Goal: Information Seeking & Learning: Compare options

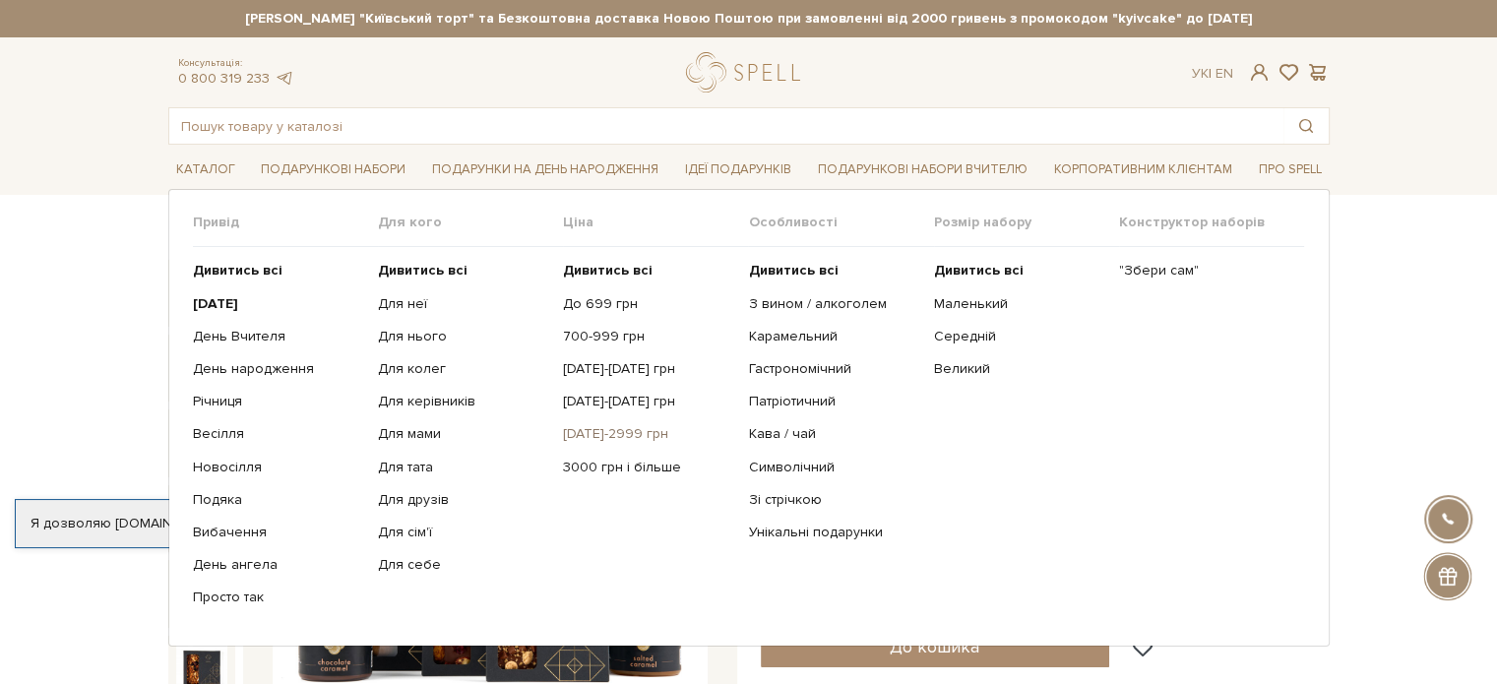
click at [600, 436] on link "[DATE]-2999 грн" at bounding box center [648, 434] width 170 height 18
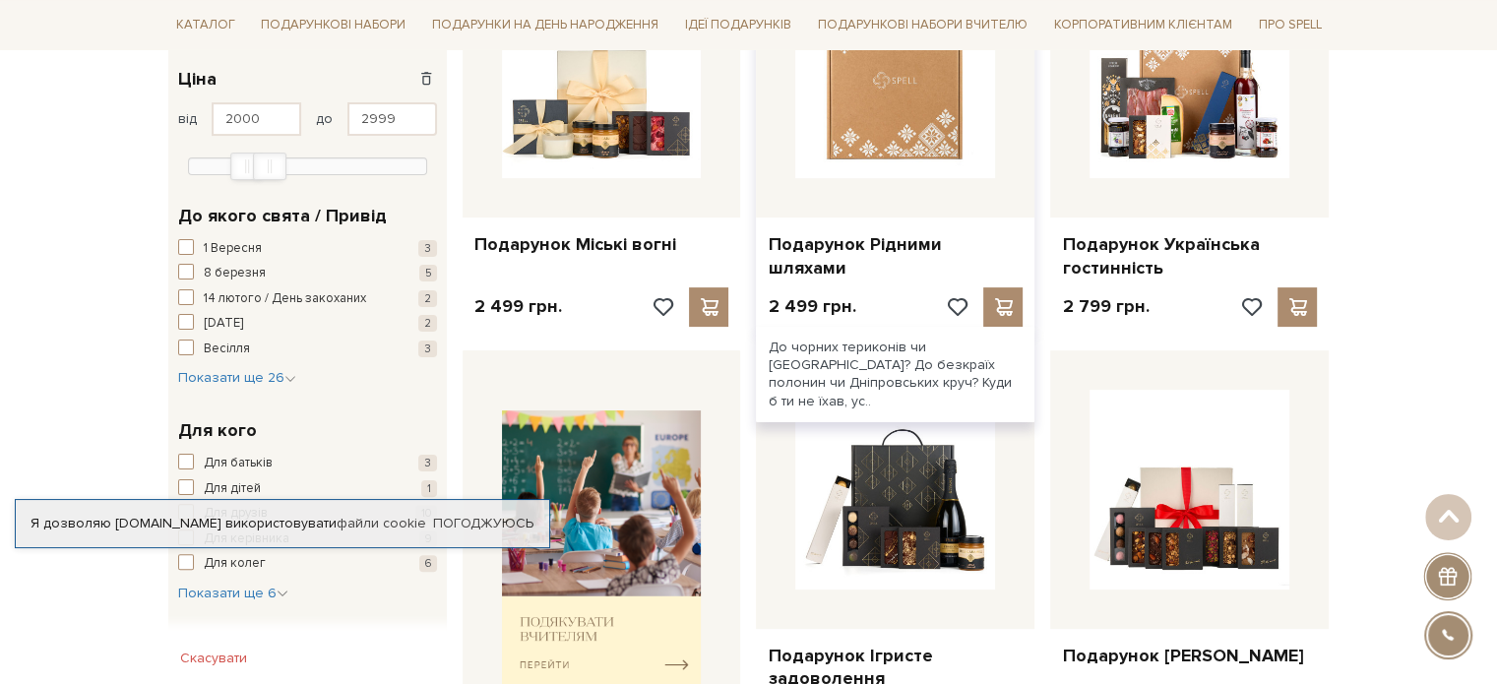
scroll to position [437, 0]
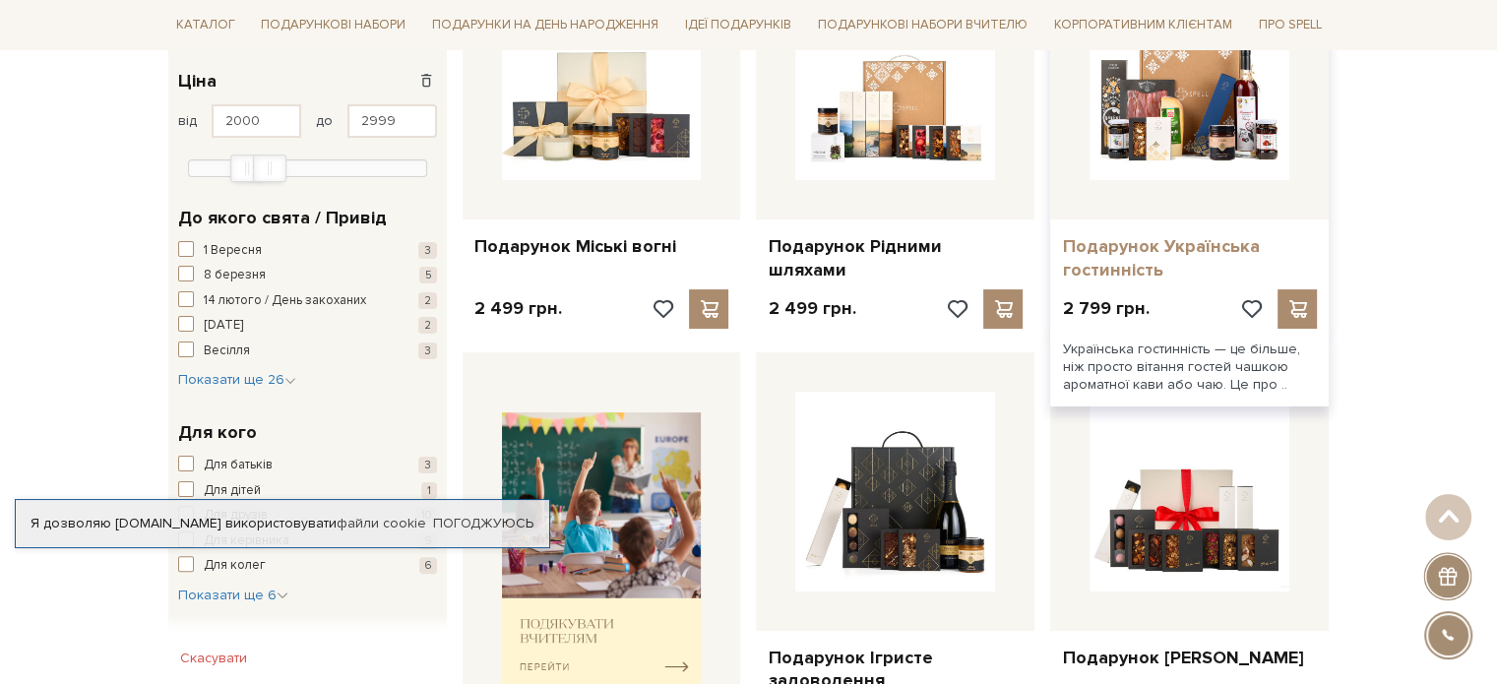
click at [1122, 259] on link "Подарунок Українська гостинність" at bounding box center [1189, 258] width 255 height 46
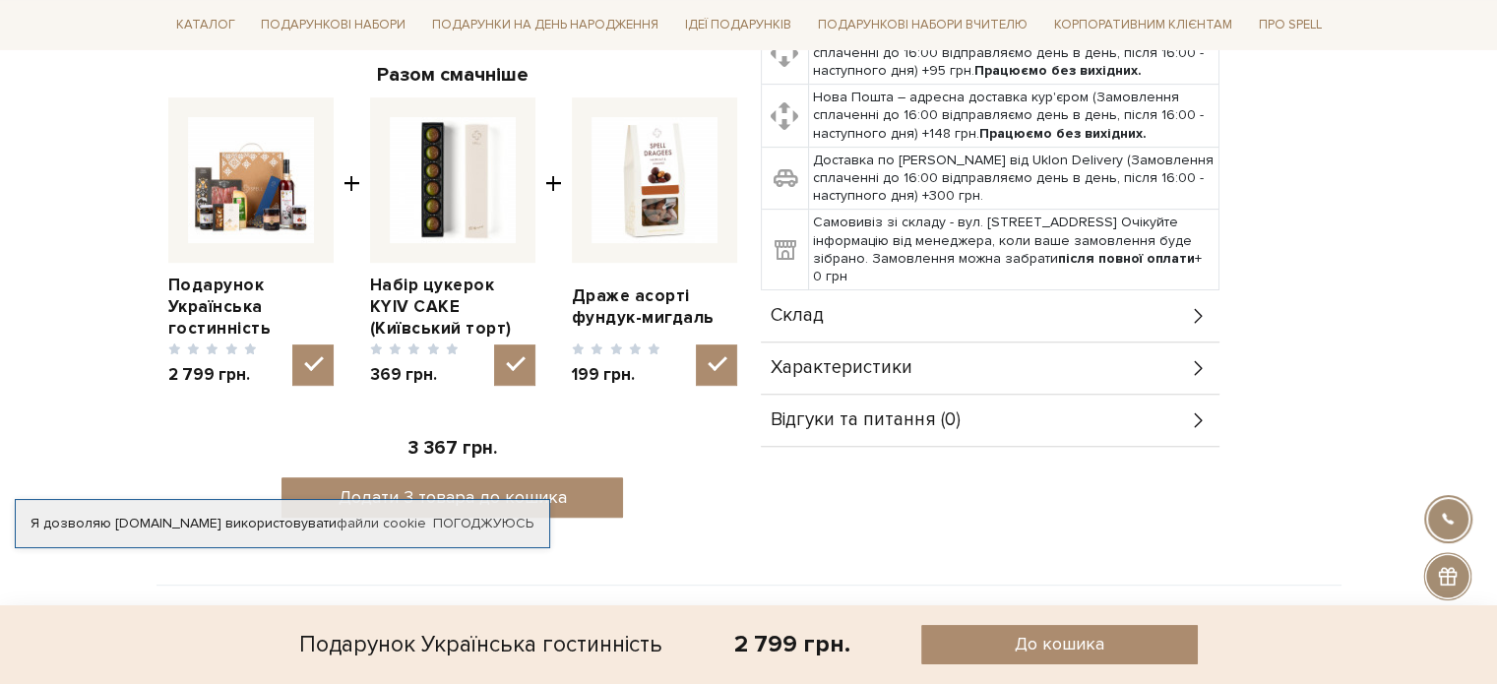
scroll to position [720, 0]
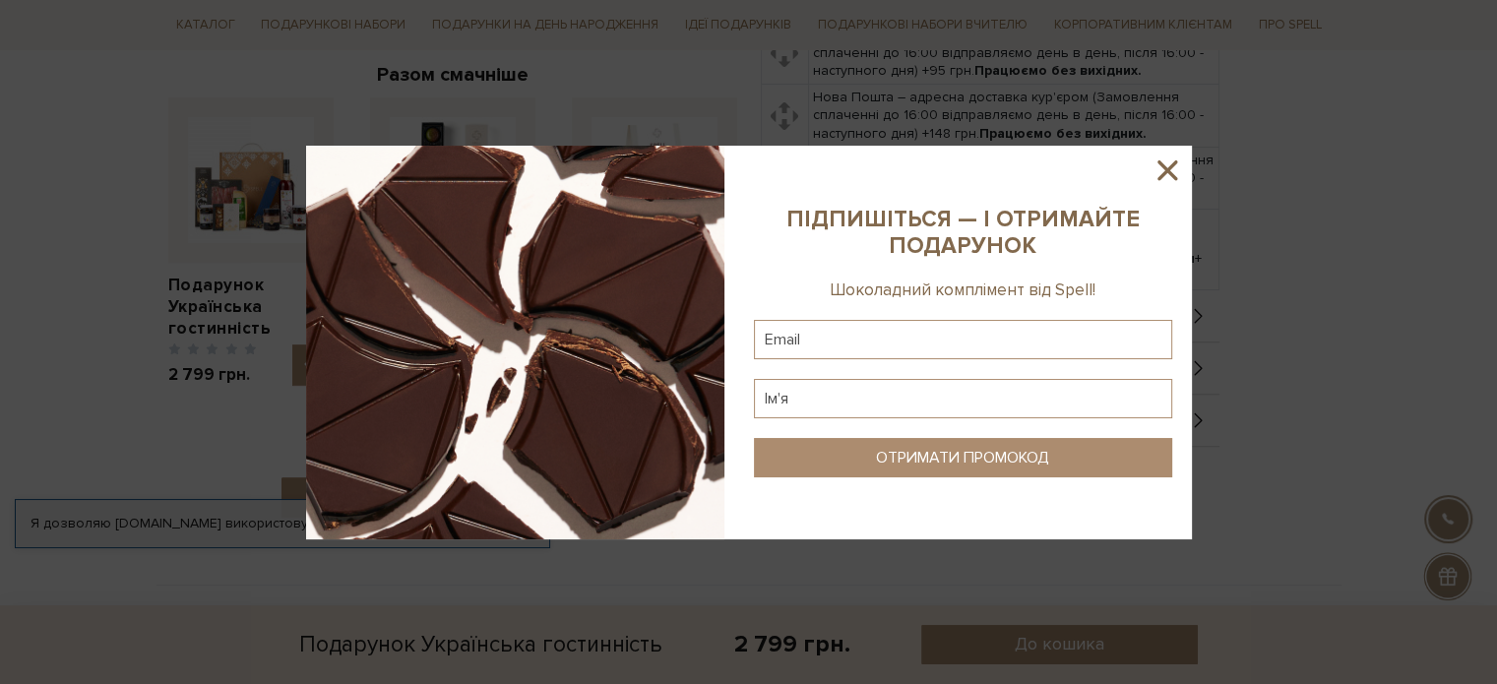
click at [1177, 162] on icon at bounding box center [1166, 170] width 33 height 33
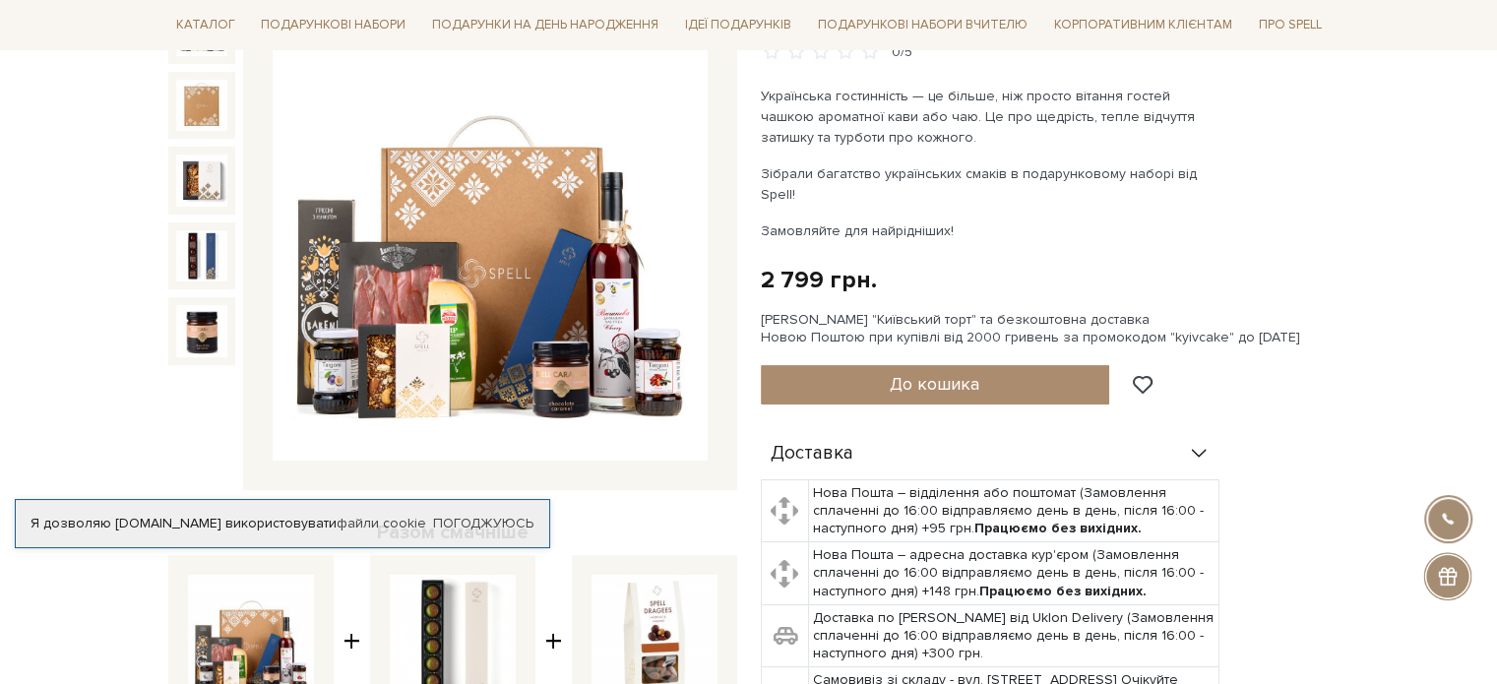
scroll to position [262, 0]
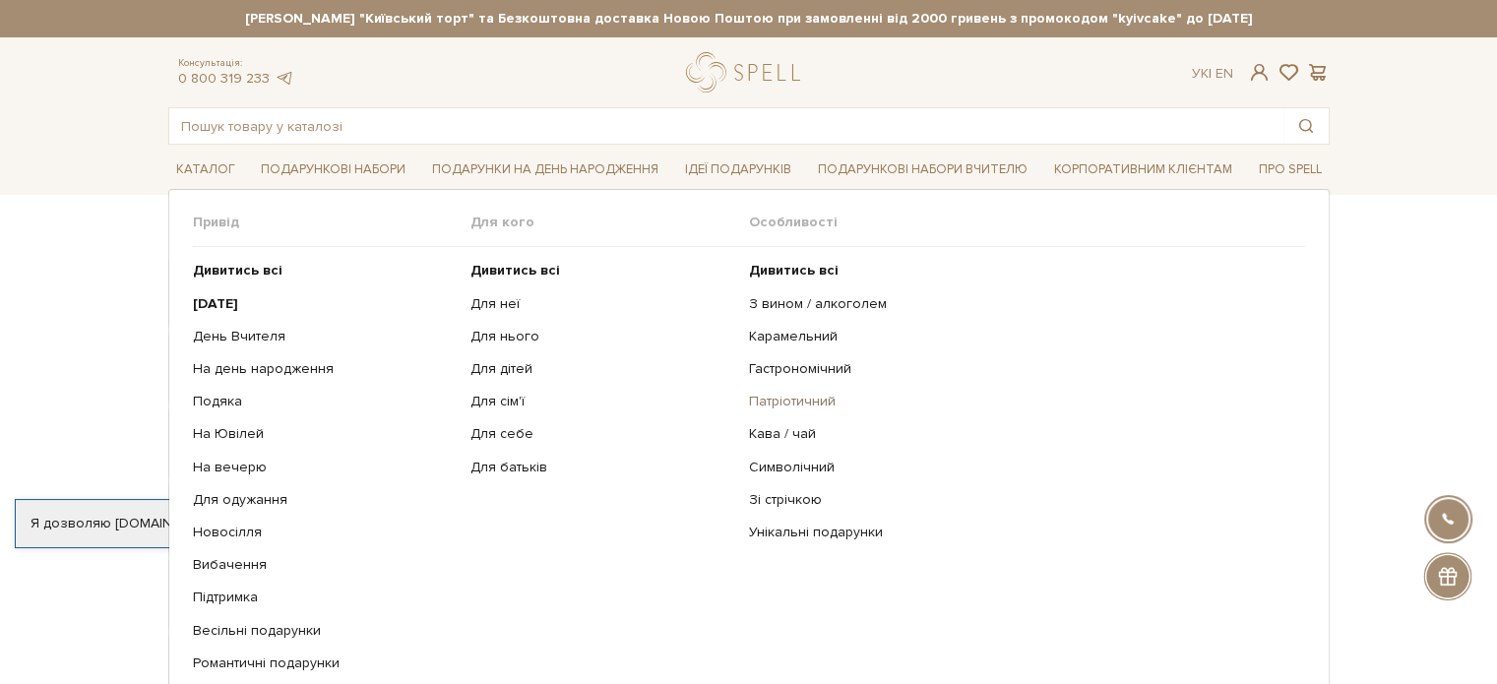
click at [795, 404] on link "Патріотичний" at bounding box center [1019, 402] width 541 height 18
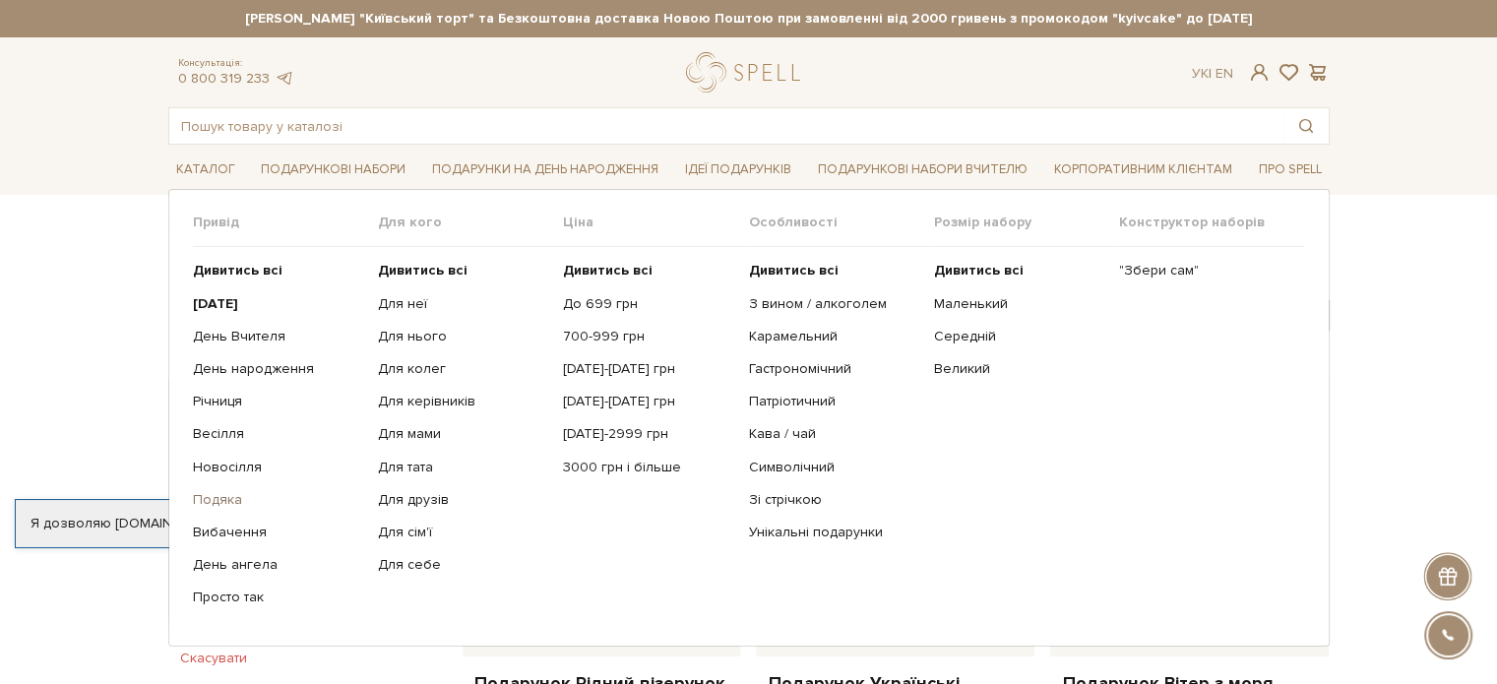
click at [226, 503] on link "Подяка" at bounding box center [278, 500] width 170 height 18
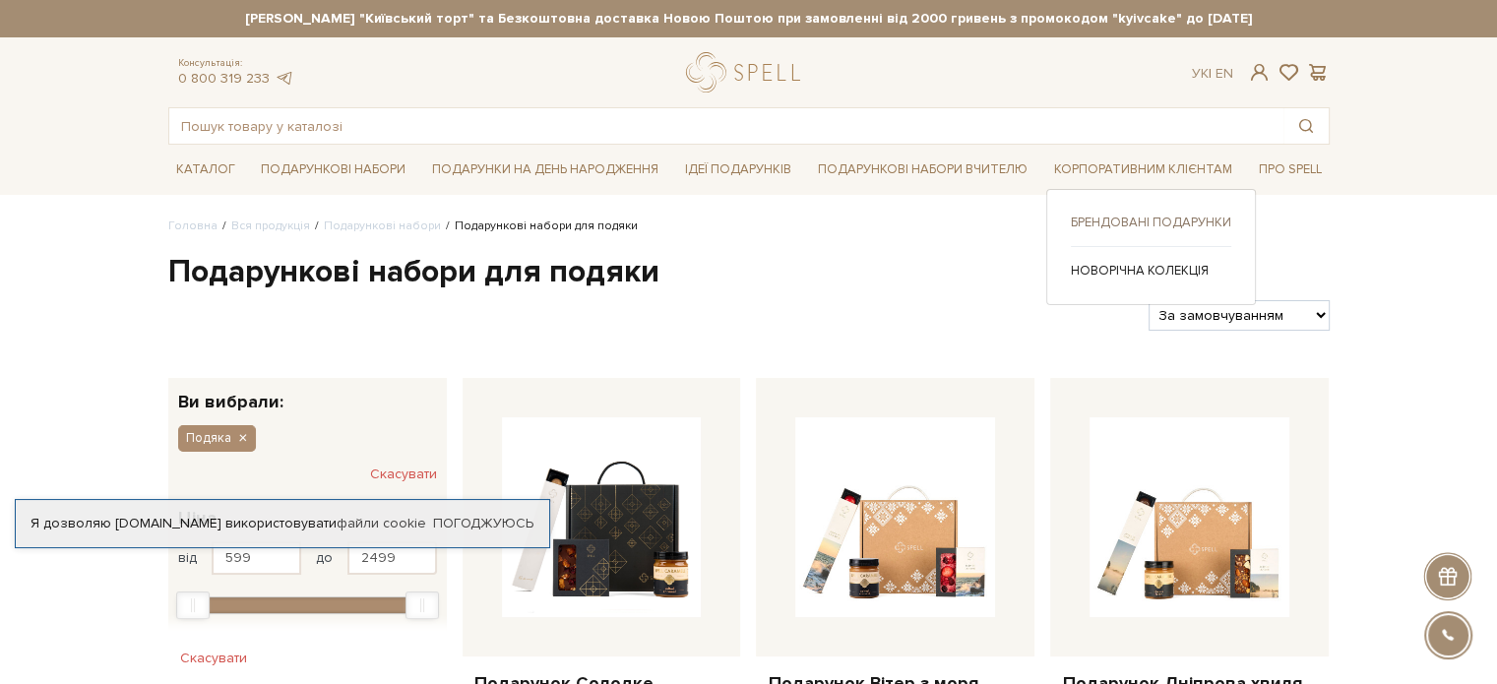
click at [1131, 217] on link "Брендовані подарунки" at bounding box center [1151, 223] width 160 height 18
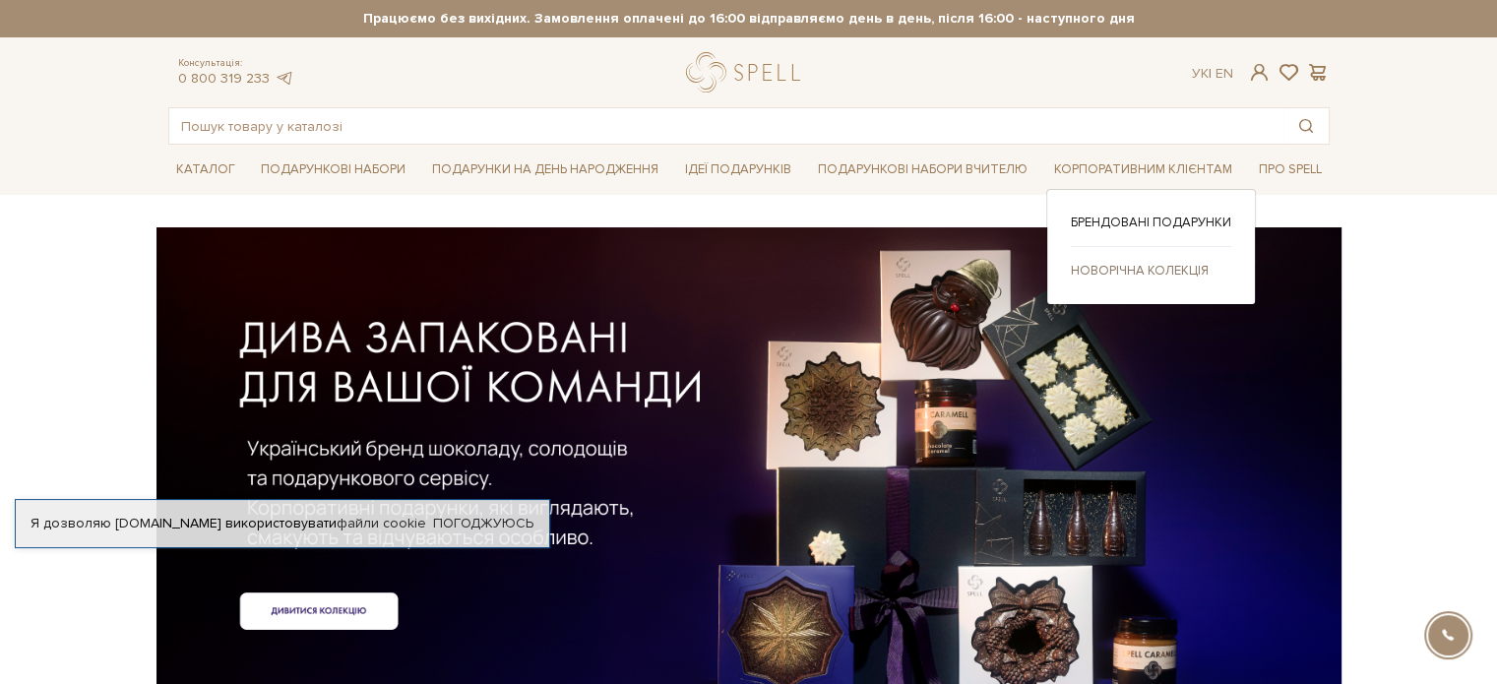
click at [1122, 262] on link "Новорічна колекція" at bounding box center [1151, 271] width 160 height 18
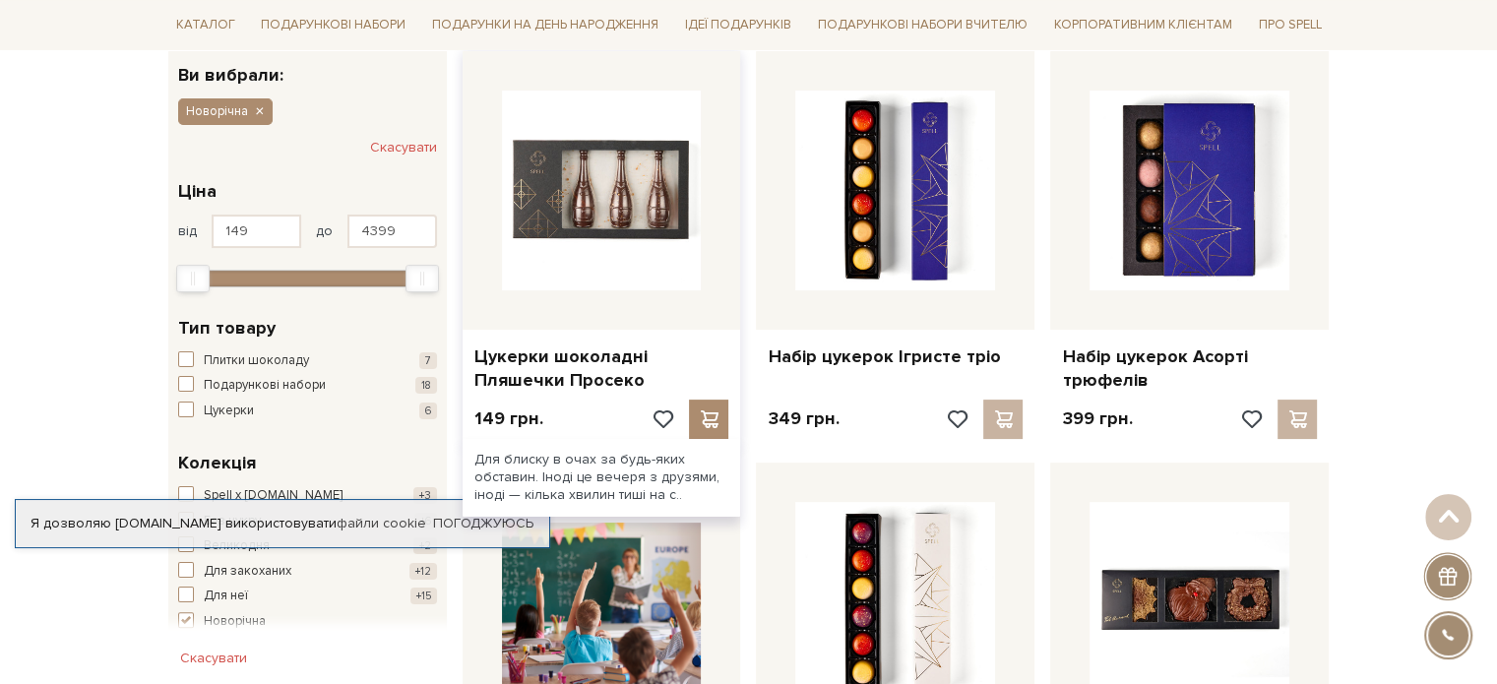
scroll to position [325, 0]
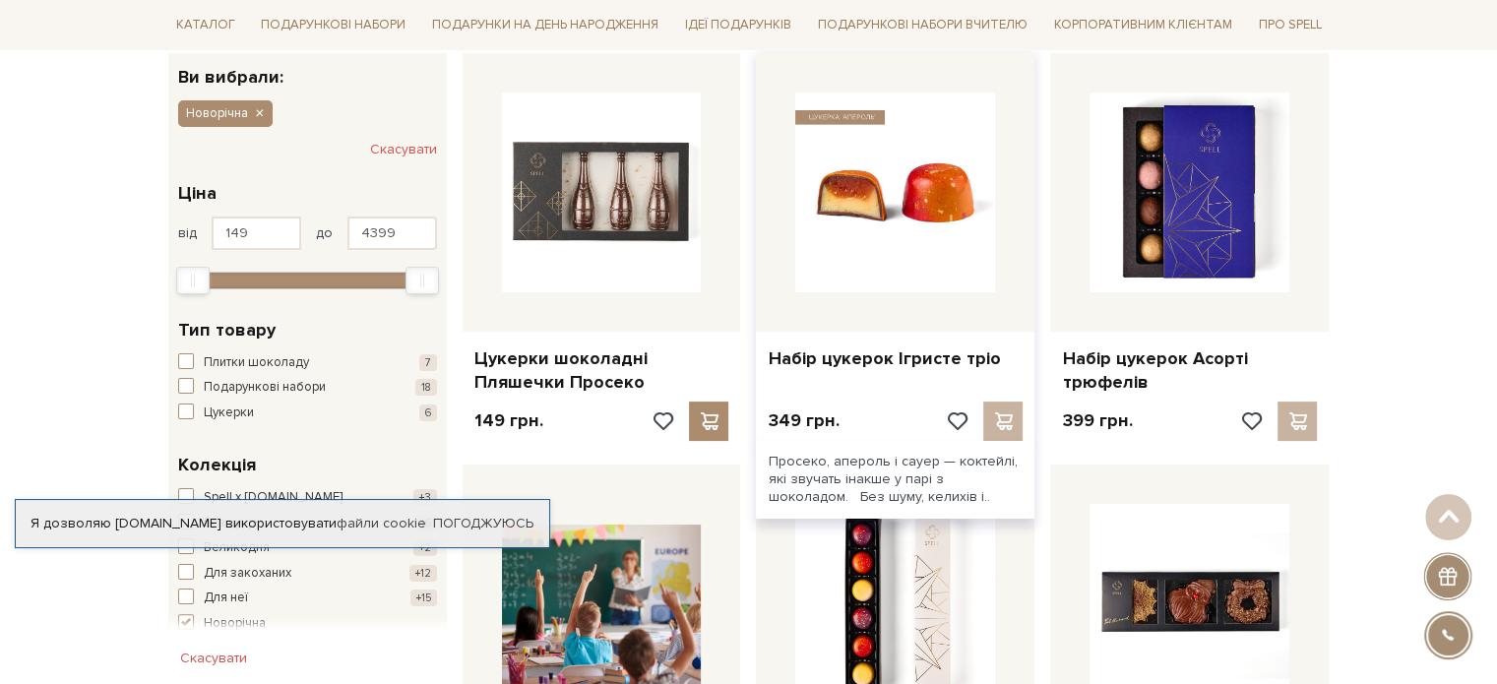
click at [873, 255] on img at bounding box center [895, 193] width 200 height 200
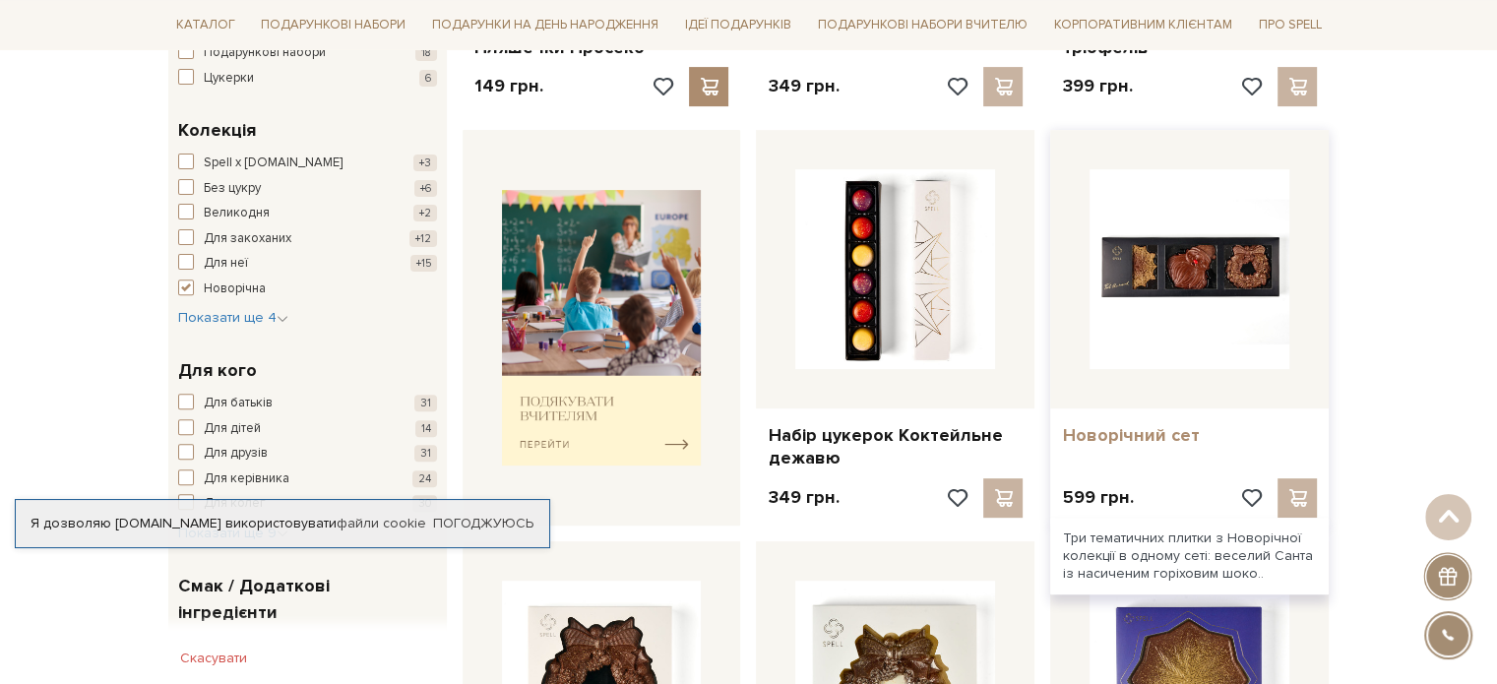
drag, startPoint x: 1184, startPoint y: 335, endPoint x: 1118, endPoint y: 432, distance: 117.6
click at [1118, 432] on link "Новорічний сет" at bounding box center [1189, 435] width 255 height 23
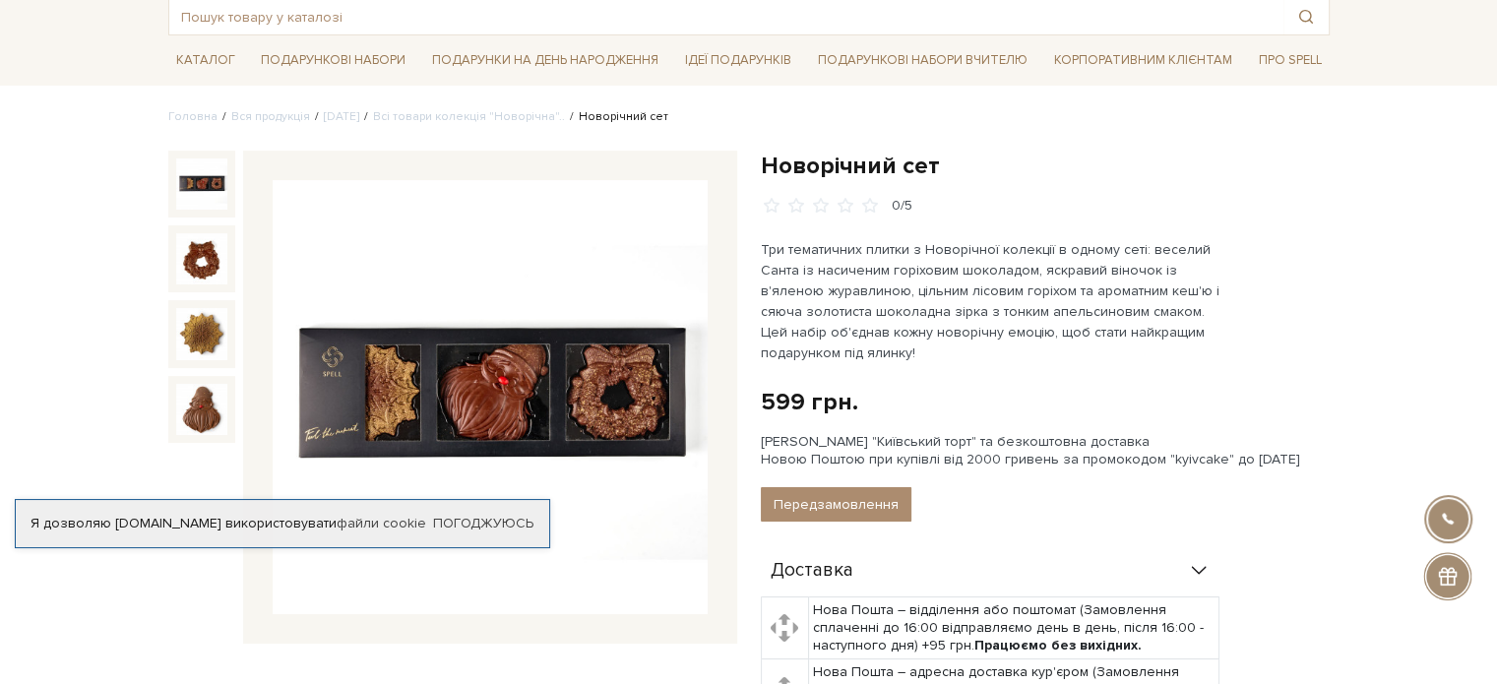
scroll to position [110, 0]
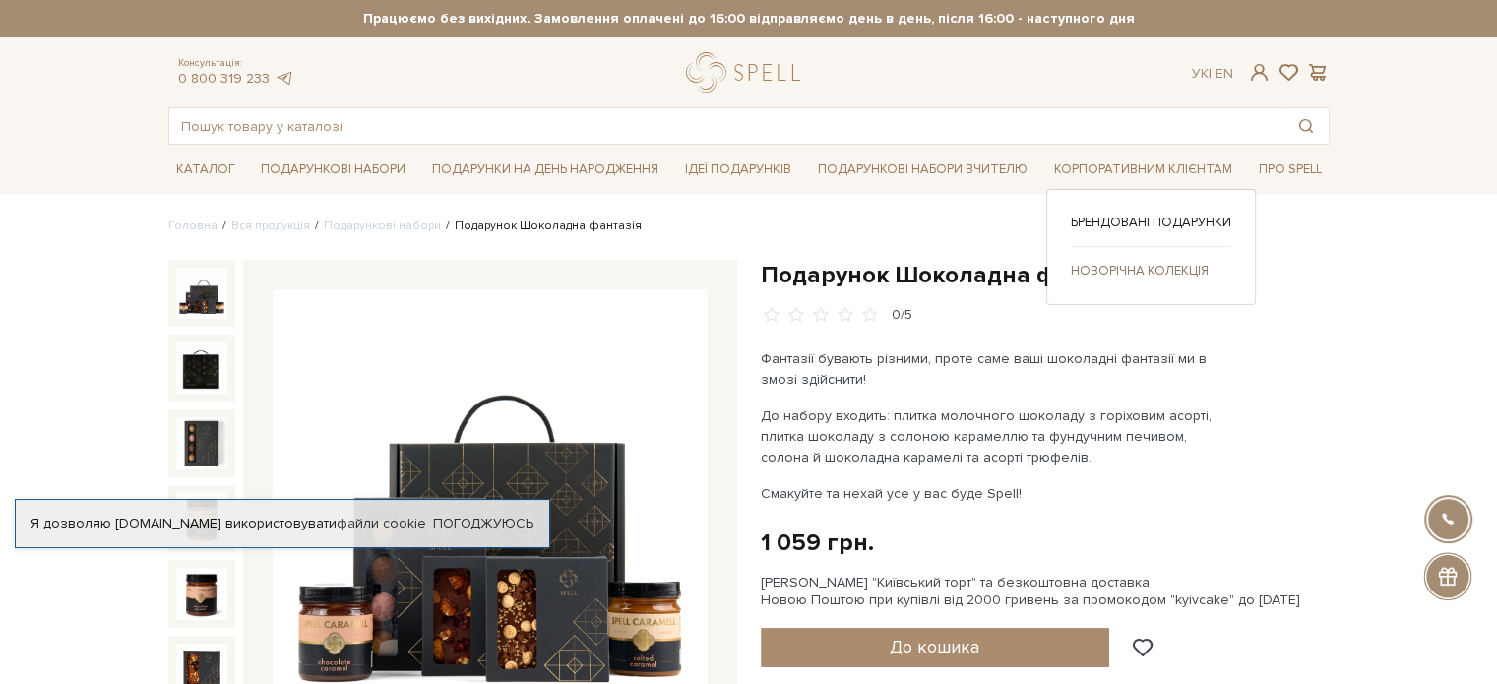
click at [1143, 275] on link "Новорічна колекція" at bounding box center [1151, 271] width 160 height 18
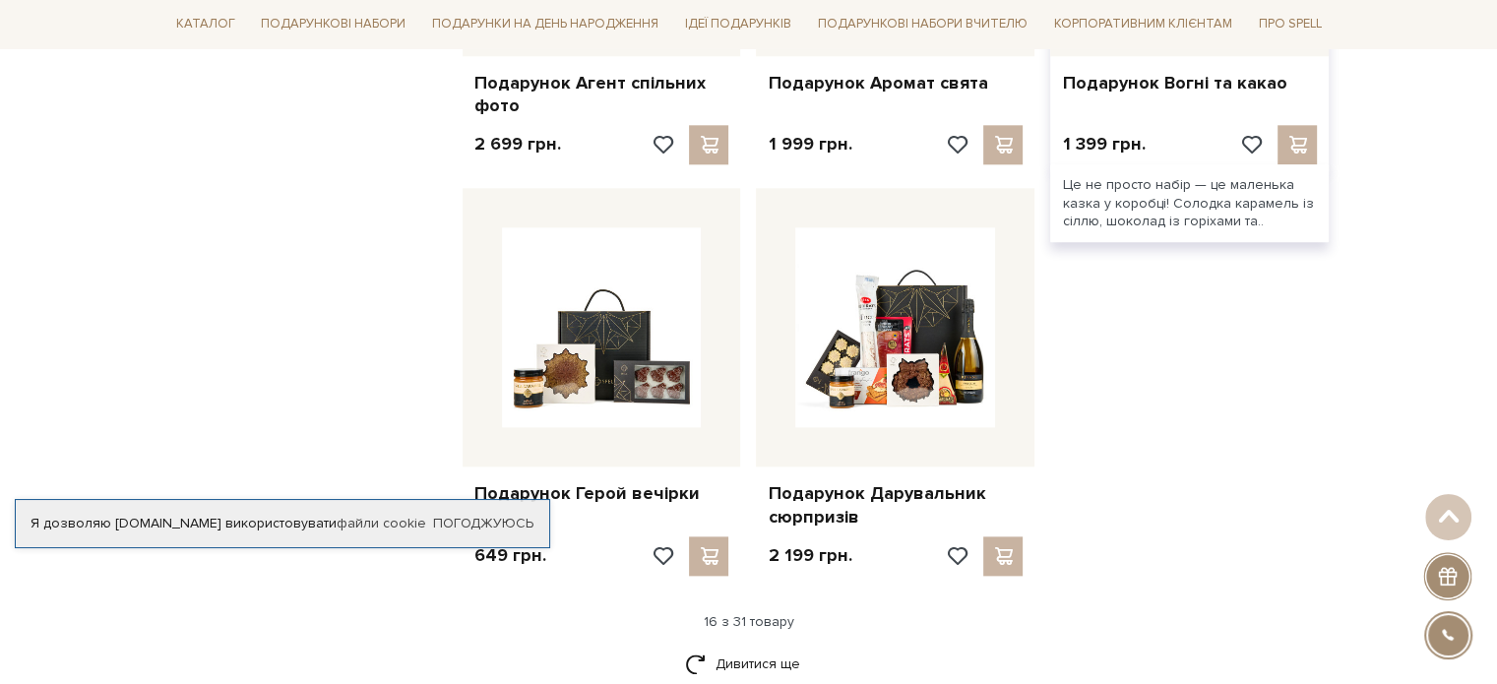
scroll to position [2285, 0]
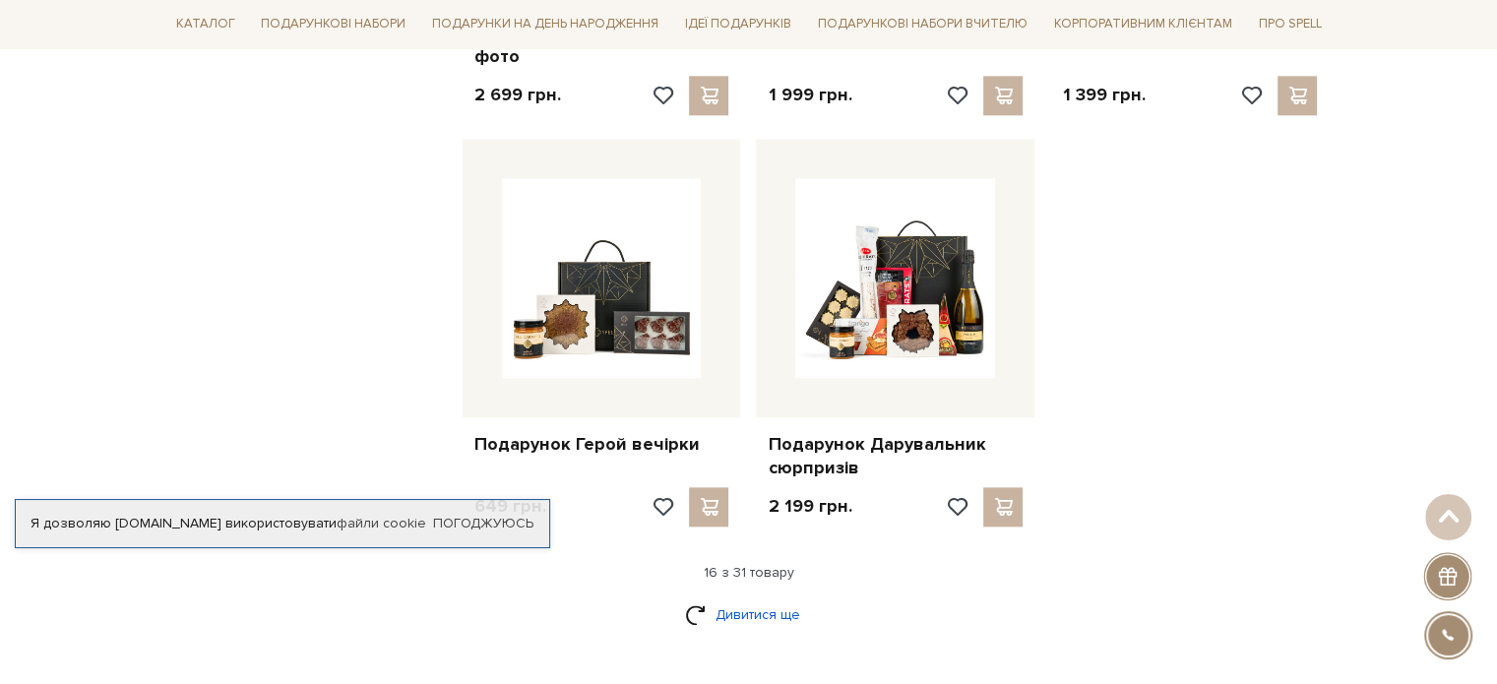
click at [768, 619] on link "Дивитися ще" at bounding box center [749, 614] width 128 height 34
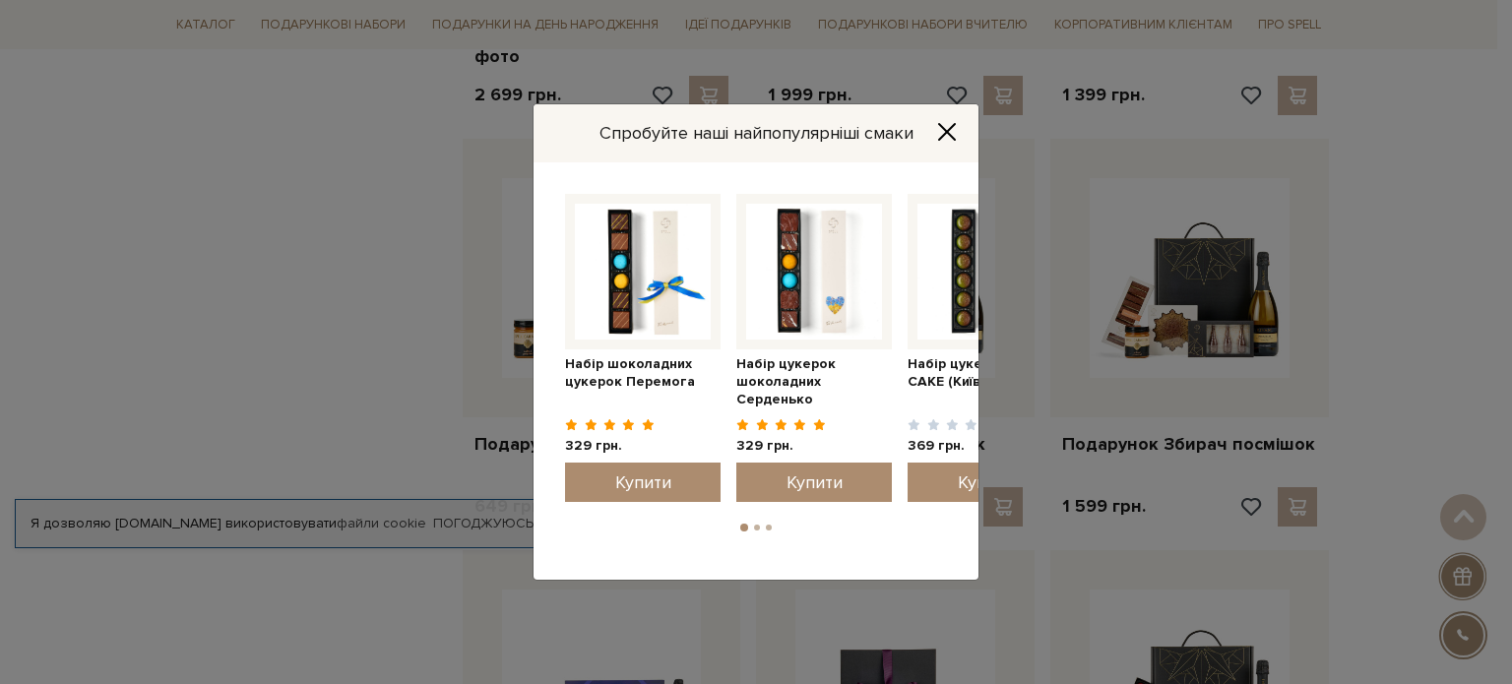
click at [959, 125] on button "Close" at bounding box center [946, 132] width 31 height 22
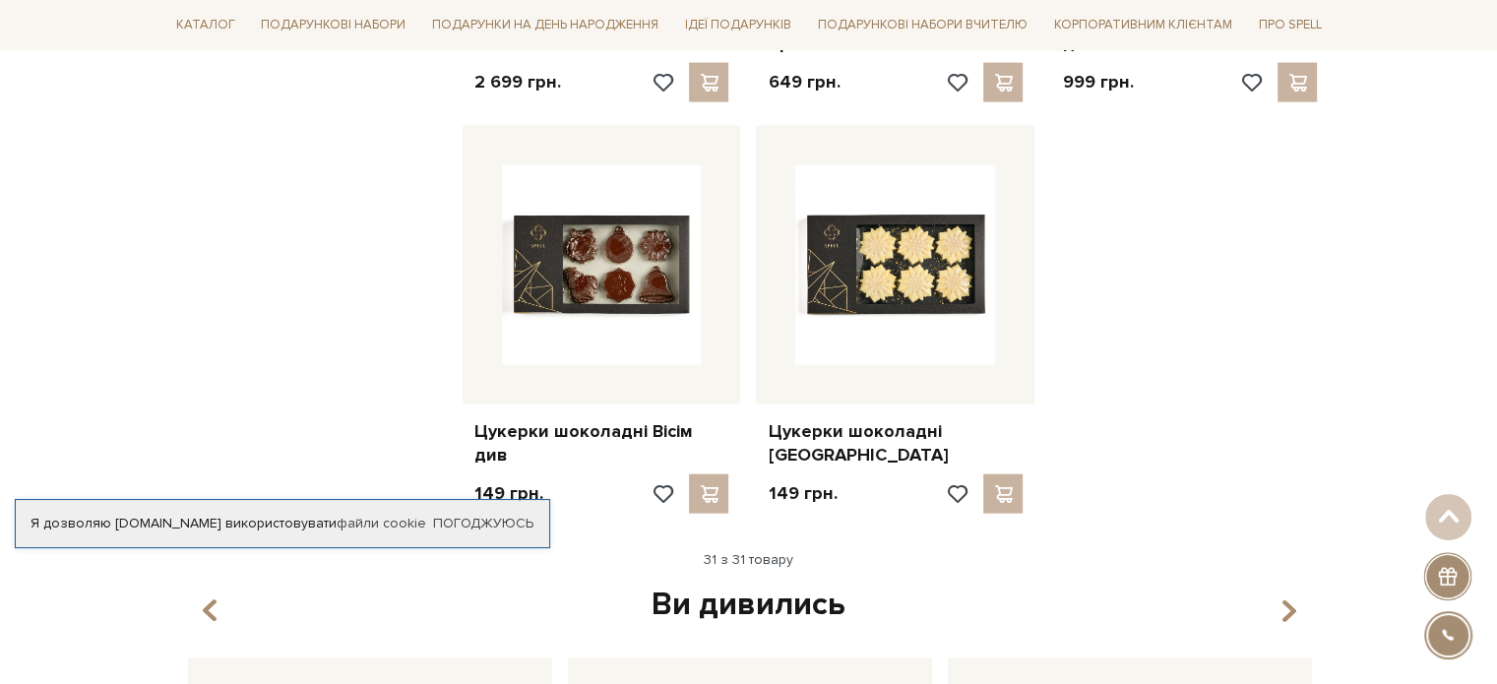
scroll to position [4356, 0]
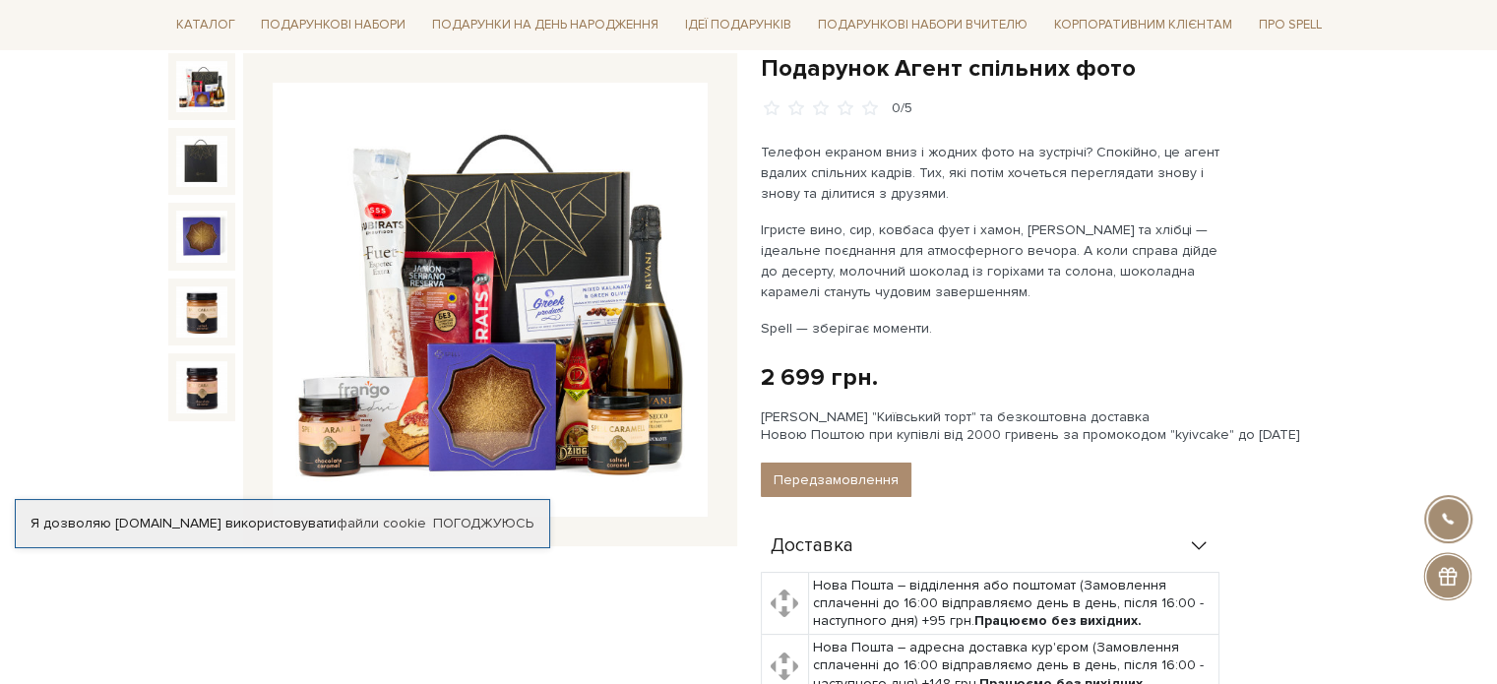
scroll to position [144, 0]
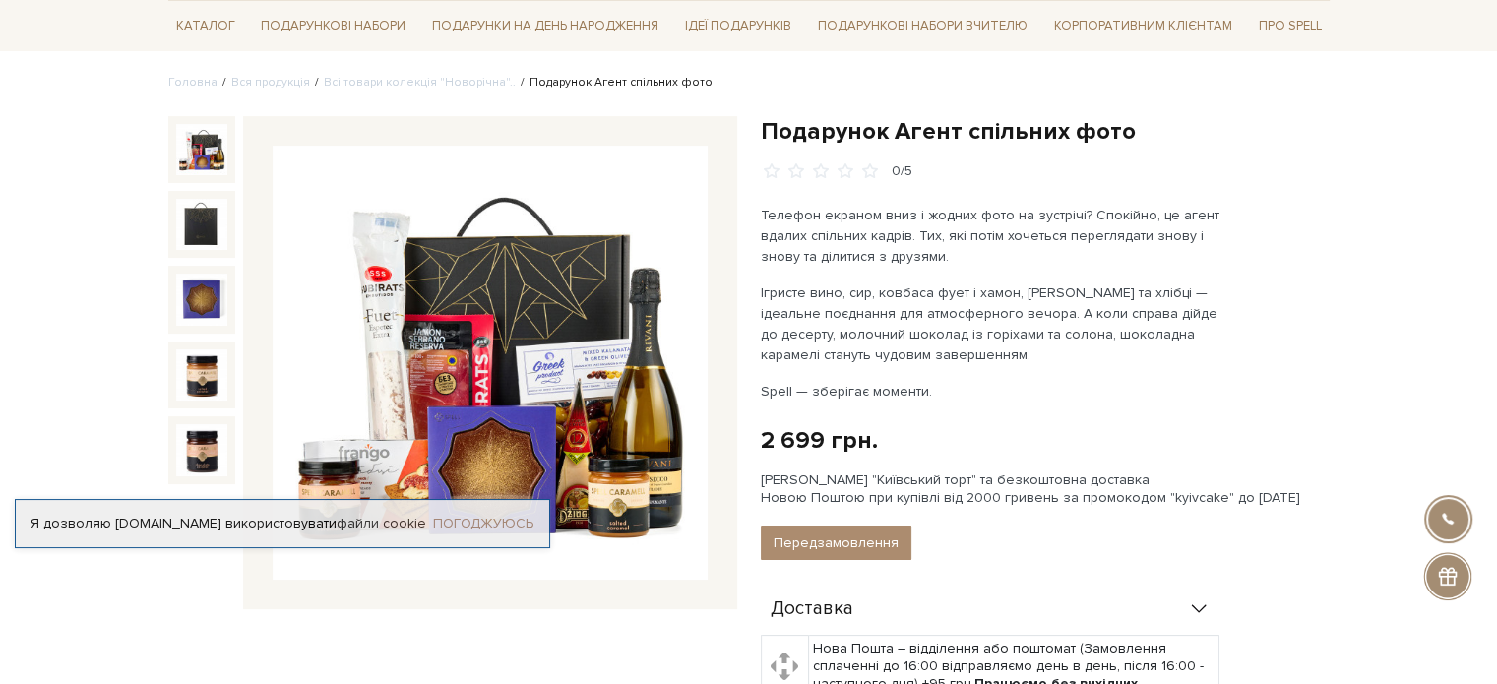
click at [488, 523] on link "Погоджуюсь" at bounding box center [483, 524] width 100 height 18
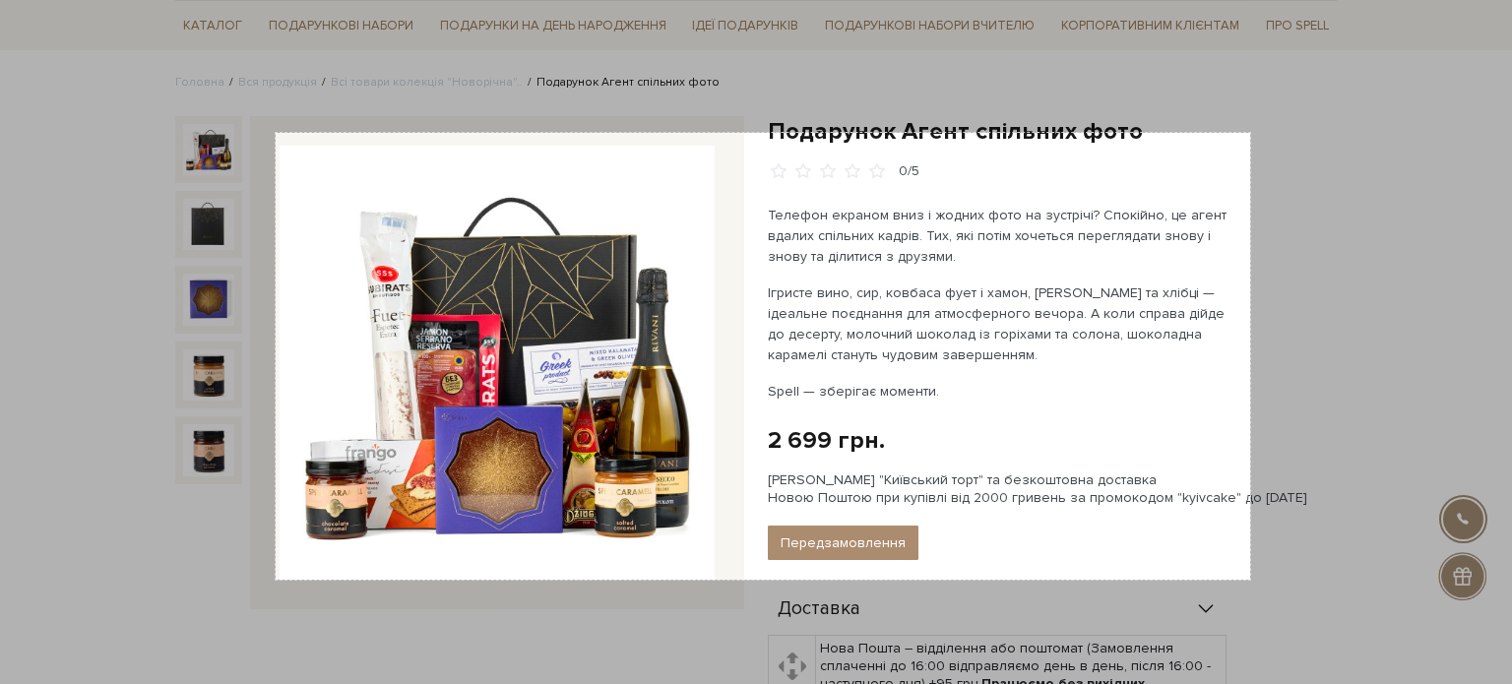
drag, startPoint x: 276, startPoint y: 133, endPoint x: 1250, endPoint y: 580, distance: 1071.8
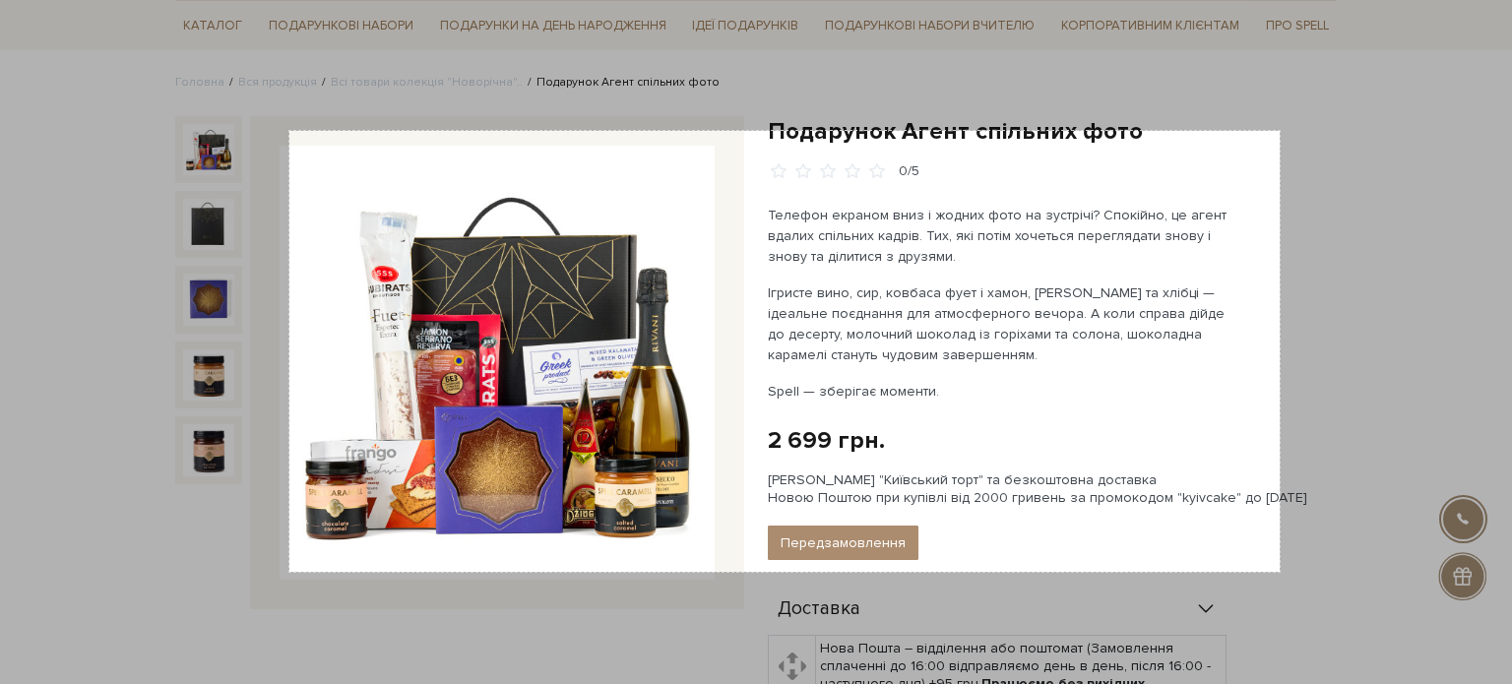
drag, startPoint x: 289, startPoint y: 131, endPoint x: 1279, endPoint y: 571, distance: 1083.3
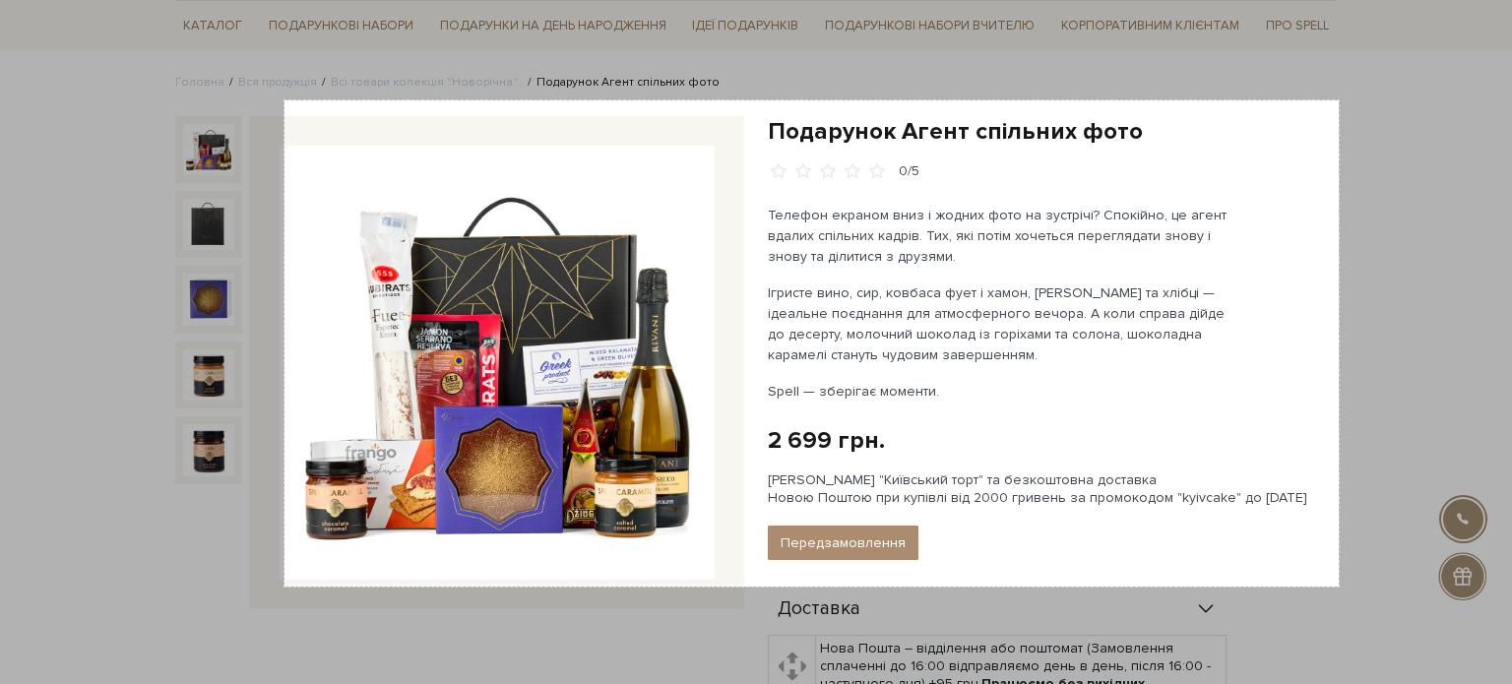
drag, startPoint x: 284, startPoint y: 100, endPoint x: 1338, endPoint y: 586, distance: 1160.3
